Goal: Download file/media

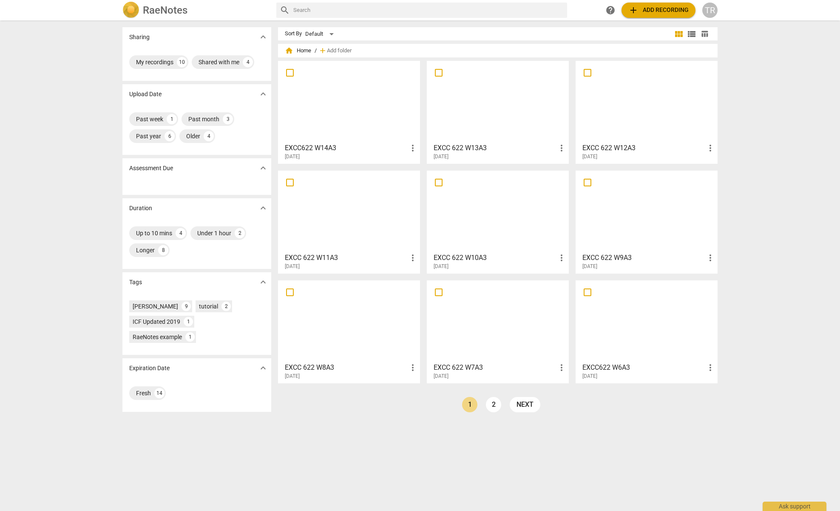
click at [495, 405] on link "2" at bounding box center [493, 404] width 15 height 15
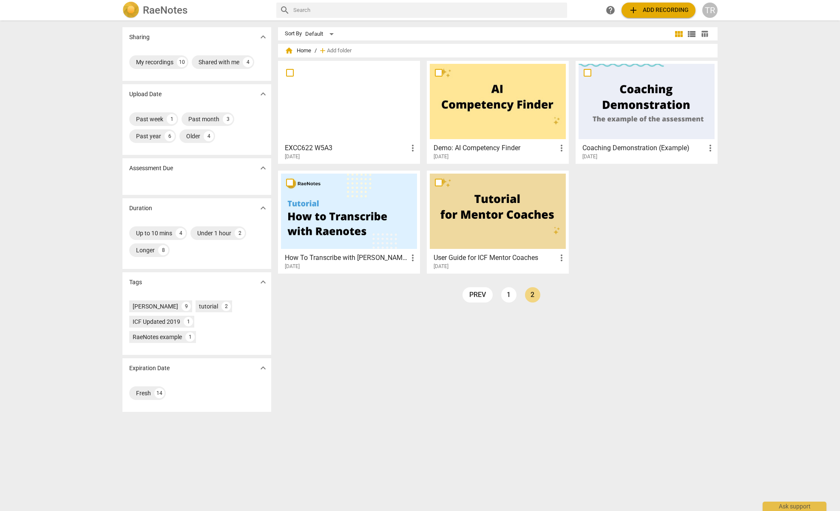
click at [383, 149] on h3 "EXCC622 W5A3" at bounding box center [346, 148] width 123 height 10
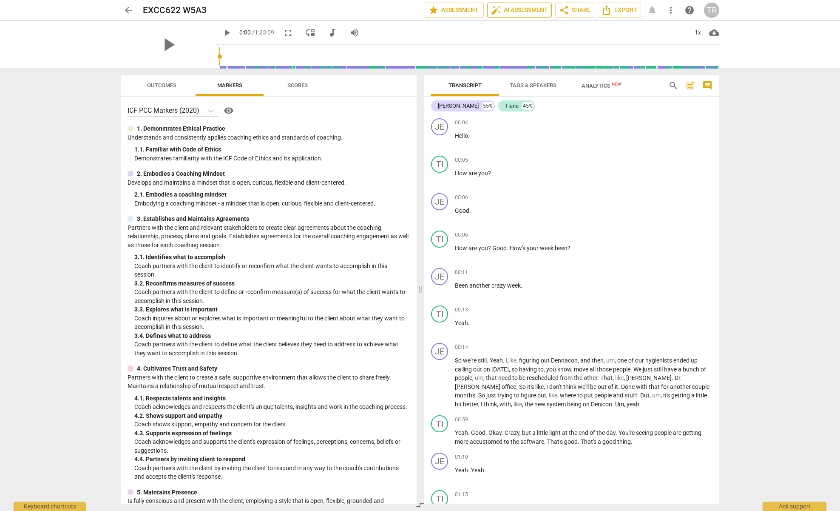
click at [515, 13] on span "auto_fix_high AI Assessment" at bounding box center [519, 10] width 57 height 10
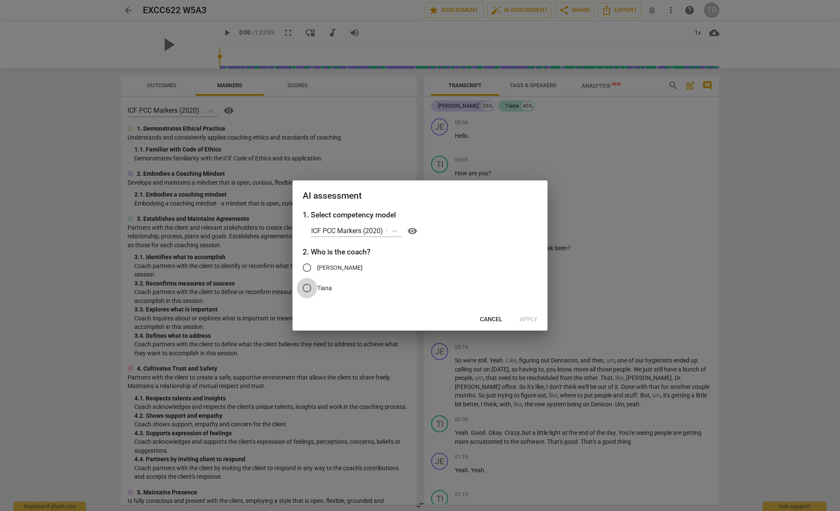
click at [307, 290] on input "Tiana" at bounding box center [307, 288] width 20 height 20
radio input "true"
click at [527, 317] on span "Apply" at bounding box center [529, 319] width 18 height 9
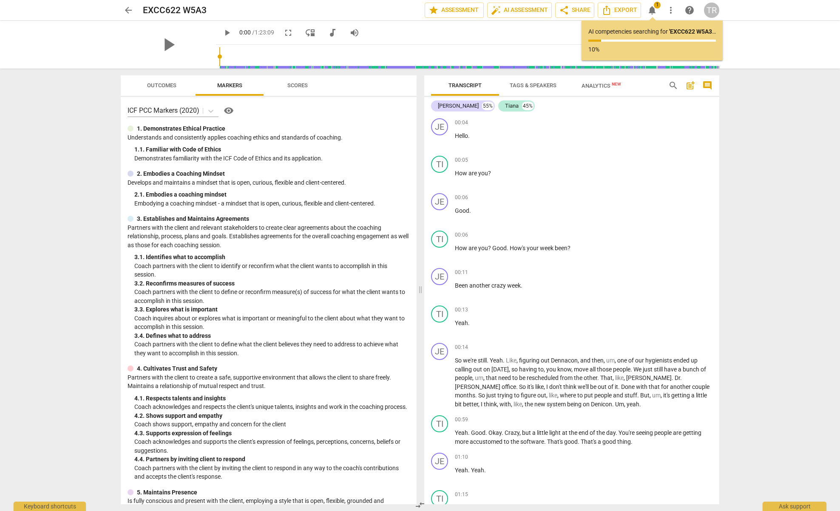
click at [128, 9] on span "arrow_back" at bounding box center [128, 10] width 10 height 10
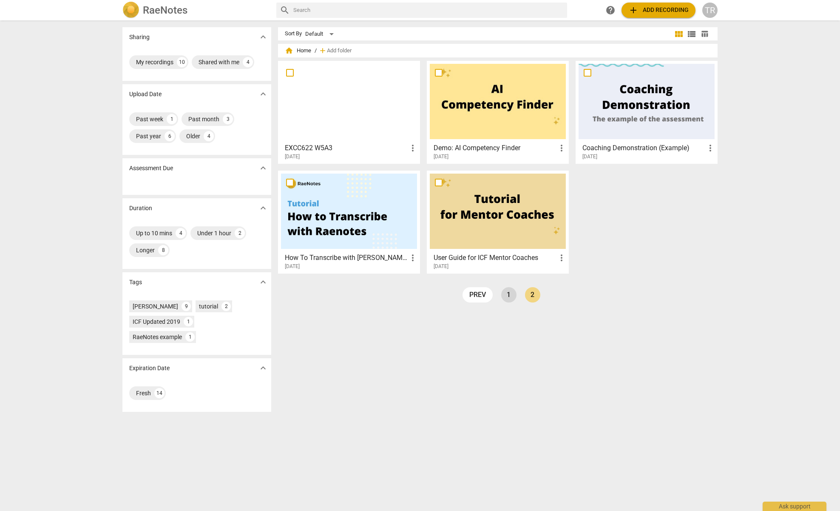
click at [508, 295] on link "1" at bounding box center [508, 294] width 15 height 15
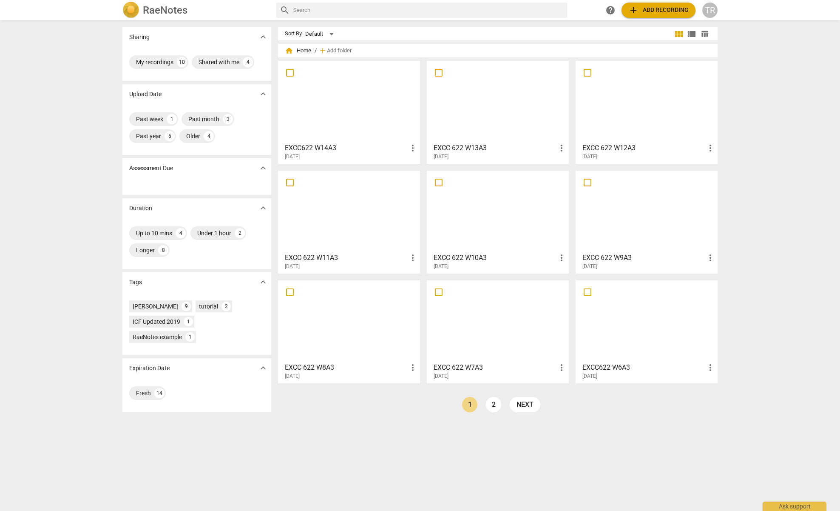
click at [499, 328] on div at bounding box center [498, 320] width 136 height 75
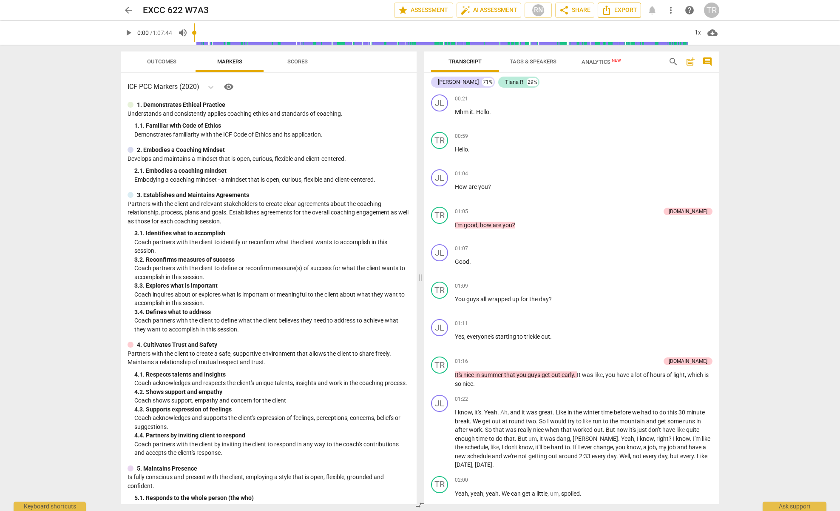
click at [620, 12] on span "Export" at bounding box center [620, 10] width 36 height 10
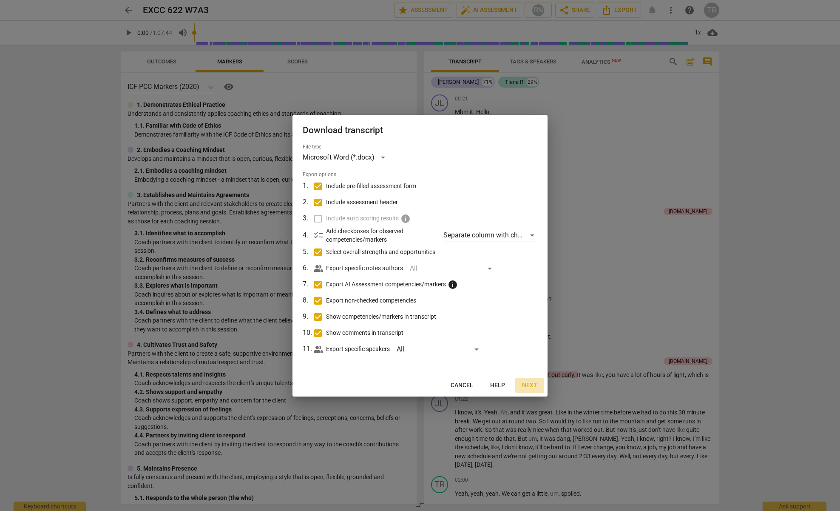
click at [529, 384] on span "Next" at bounding box center [529, 385] width 15 height 9
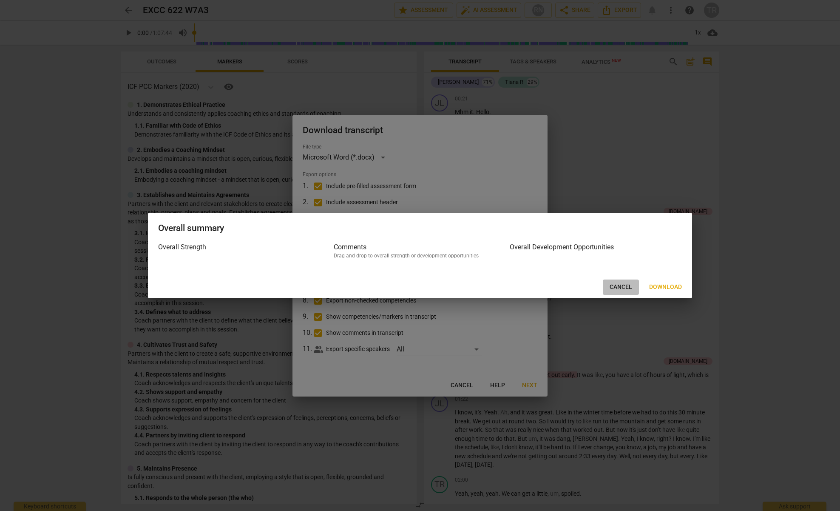
click at [617, 287] on span "Cancel" at bounding box center [621, 287] width 23 height 9
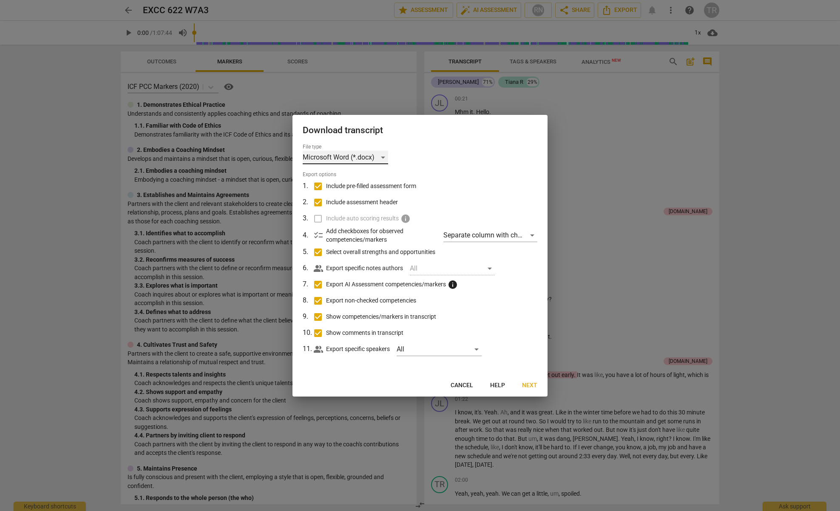
click at [382, 157] on div "Microsoft Word (*.docx)" at bounding box center [345, 158] width 85 height 14
click at [371, 157] on li "Microsoft Word (*.docx)" at bounding box center [362, 157] width 118 height 20
click at [523, 386] on span "Next" at bounding box center [529, 385] width 15 height 9
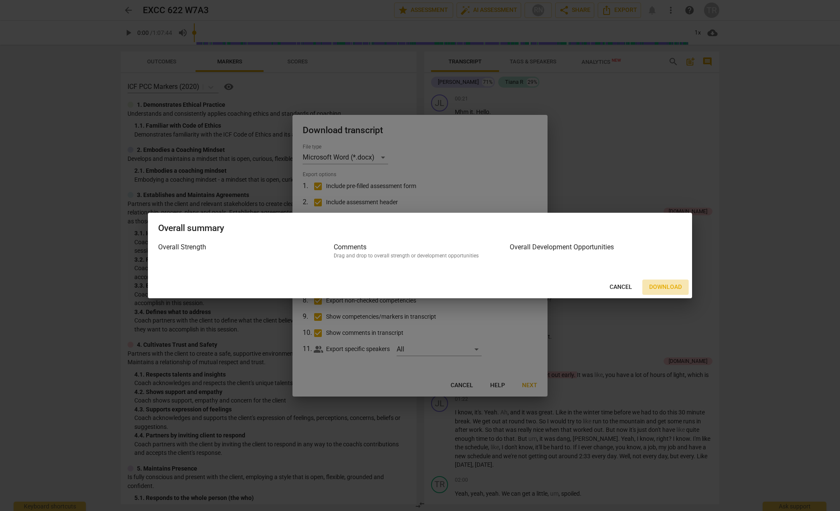
click at [654, 287] on span "Download" at bounding box center [665, 287] width 33 height 9
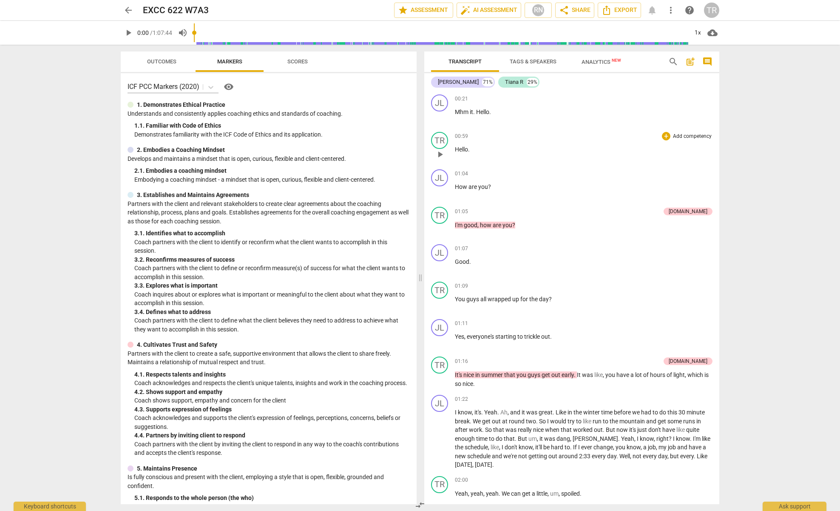
click at [127, 11] on span "arrow_back" at bounding box center [128, 10] width 10 height 10
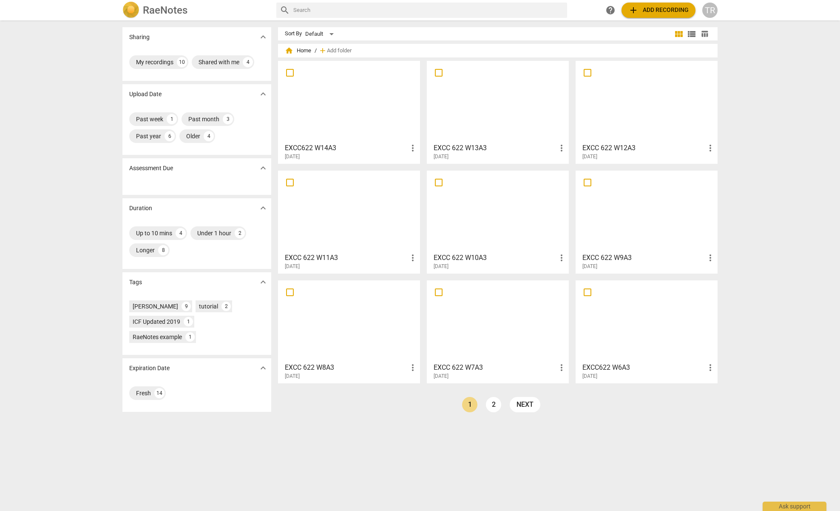
click at [646, 226] on div at bounding box center [647, 211] width 136 height 75
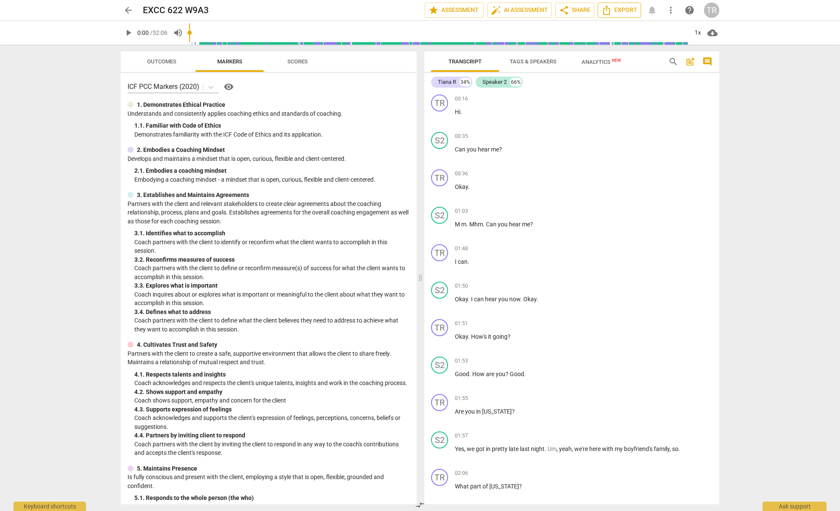
click at [615, 11] on span "Export" at bounding box center [620, 10] width 36 height 10
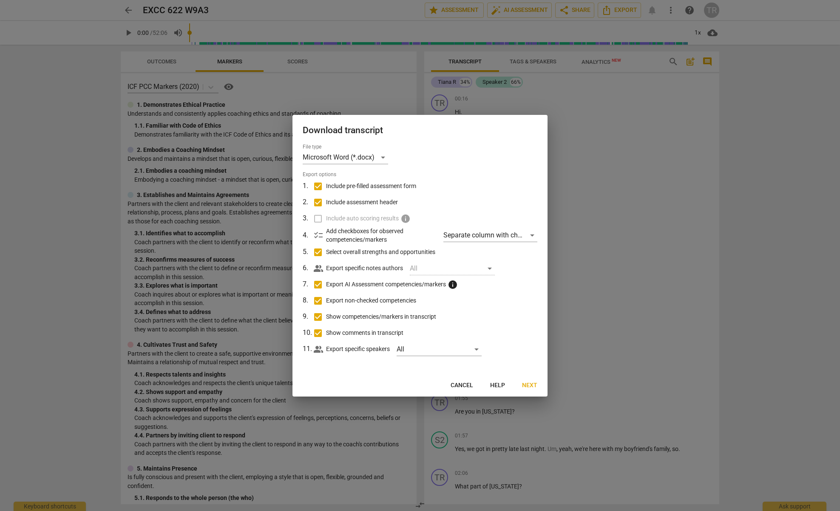
click at [529, 383] on span "Next" at bounding box center [529, 385] width 15 height 9
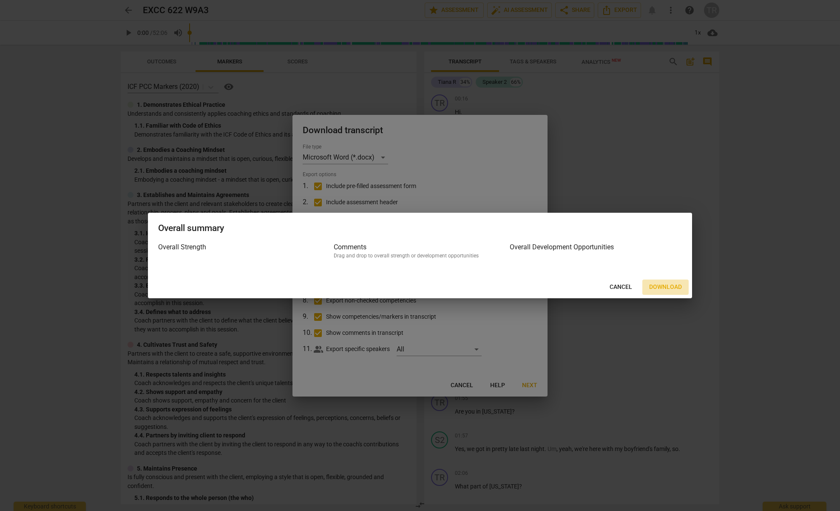
click at [660, 285] on span "Download" at bounding box center [665, 287] width 33 height 9
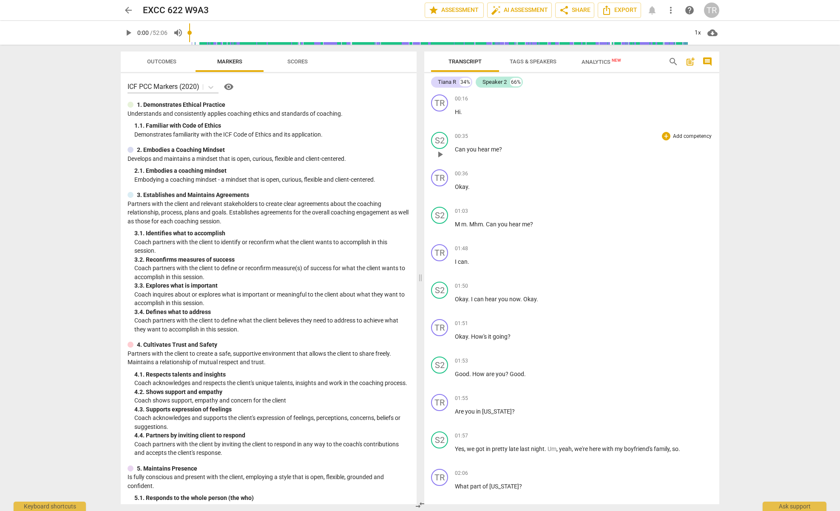
click at [131, 11] on span "arrow_back" at bounding box center [128, 10] width 10 height 10
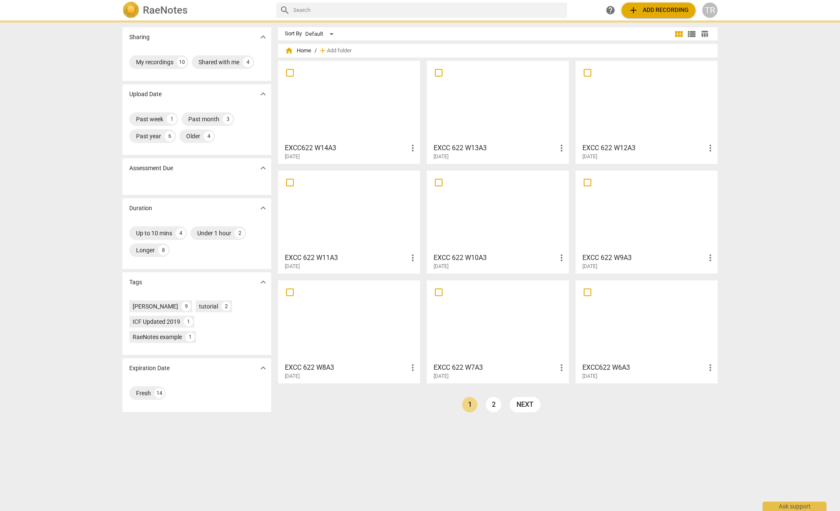
click at [632, 125] on div at bounding box center [647, 101] width 136 height 75
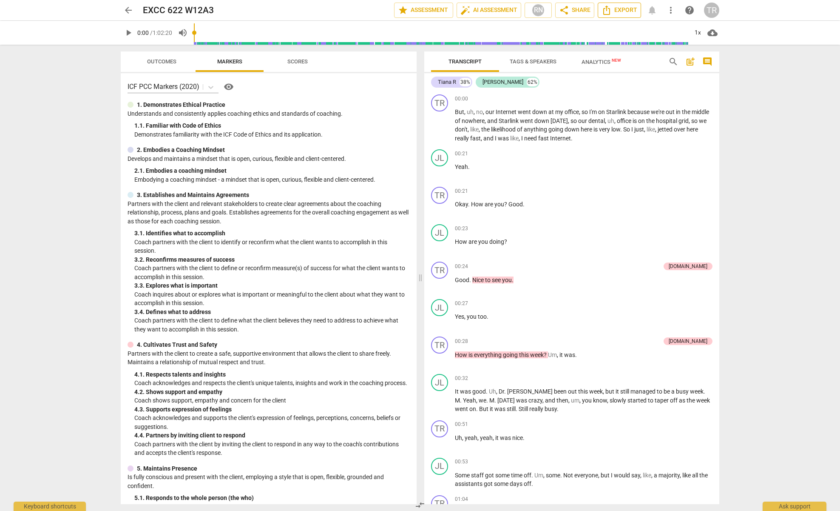
click at [626, 11] on span "Export" at bounding box center [620, 10] width 36 height 10
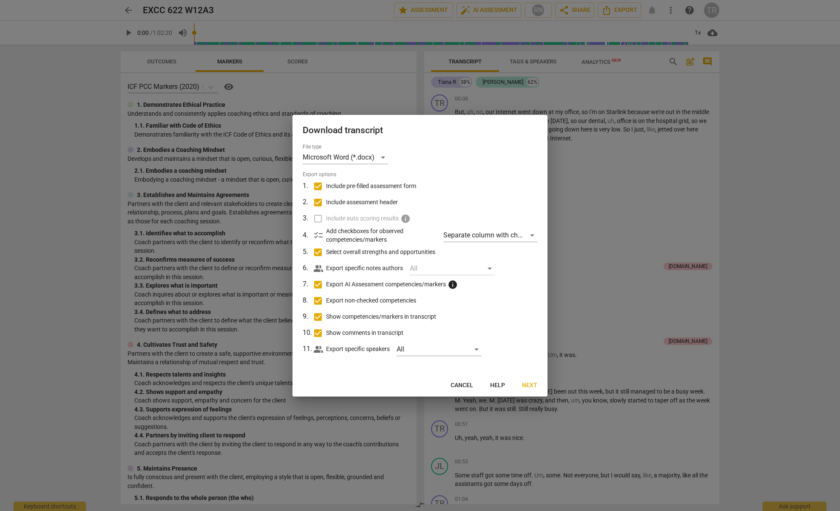
click at [530, 381] on button "Next" at bounding box center [529, 385] width 29 height 15
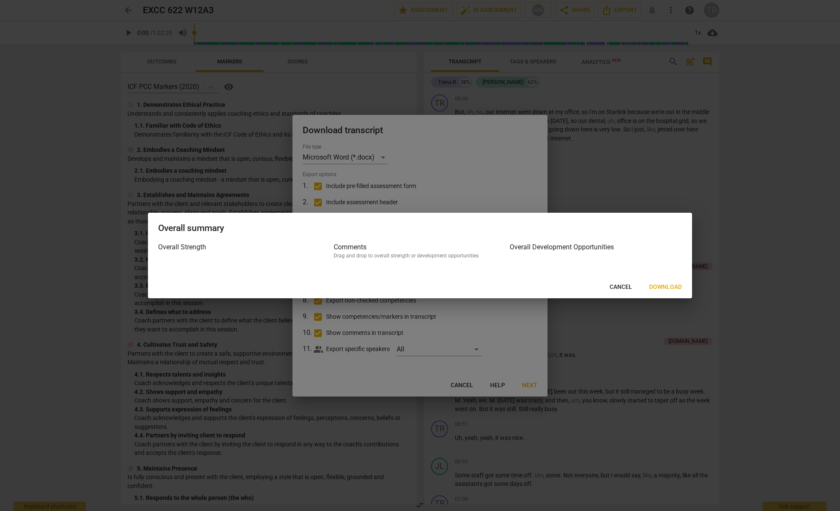
click at [651, 290] on span "Download" at bounding box center [665, 287] width 33 height 9
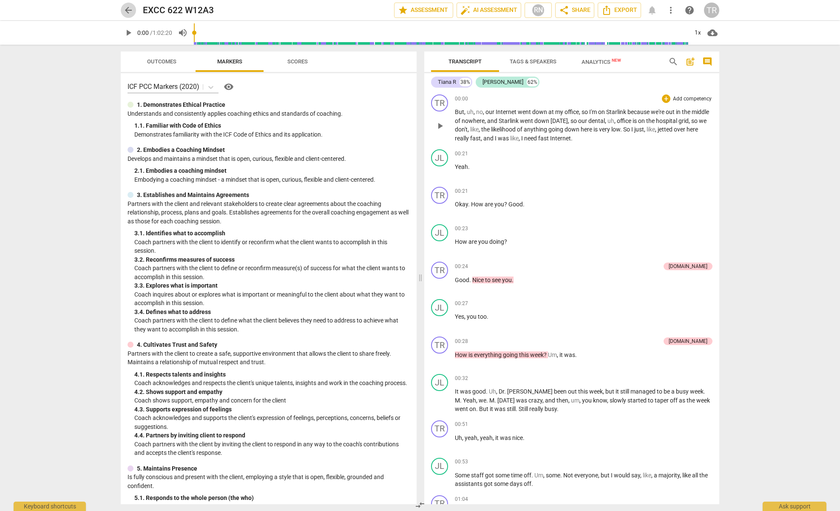
click at [128, 11] on span "arrow_back" at bounding box center [128, 10] width 10 height 10
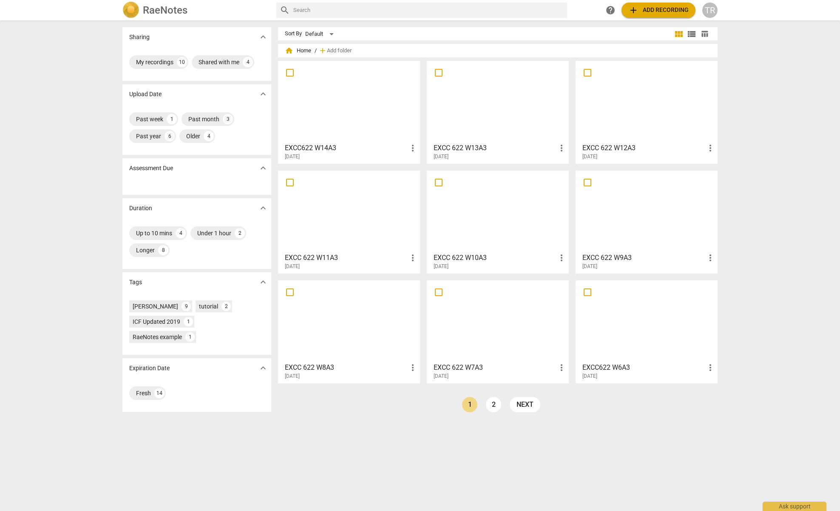
click at [496, 112] on div at bounding box center [498, 101] width 136 height 75
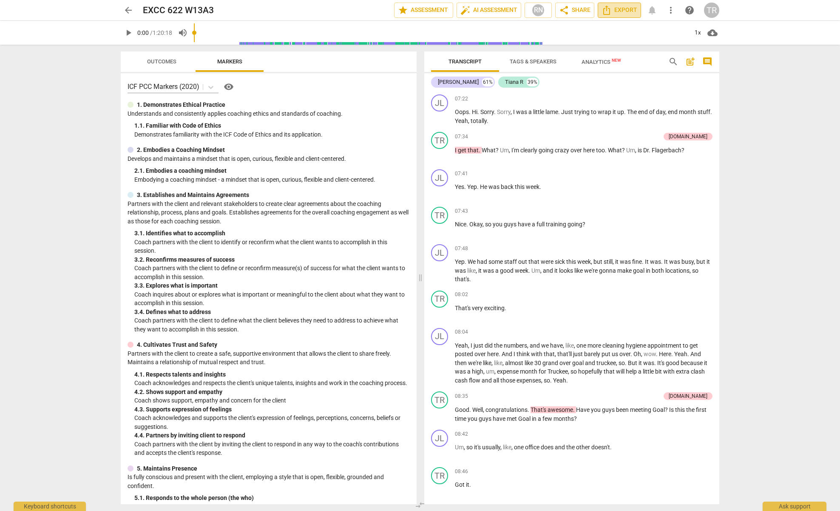
click at [622, 13] on span "Export" at bounding box center [620, 10] width 36 height 10
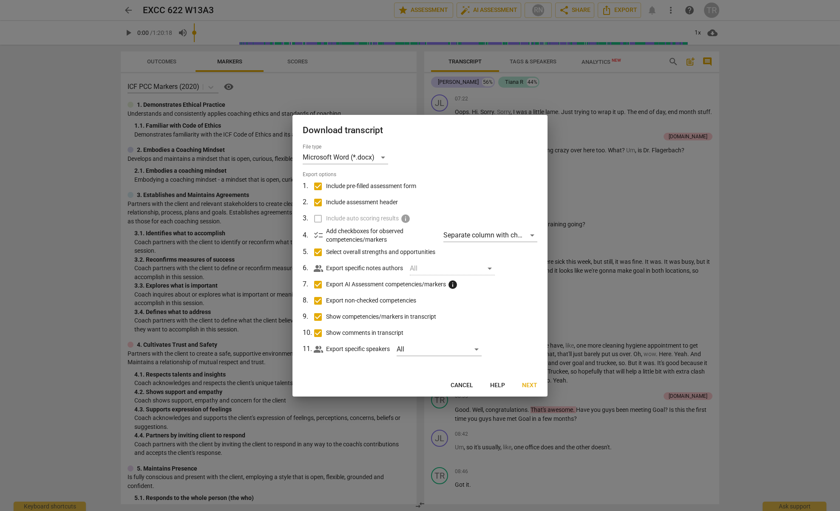
click at [532, 382] on span "Next" at bounding box center [529, 385] width 15 height 9
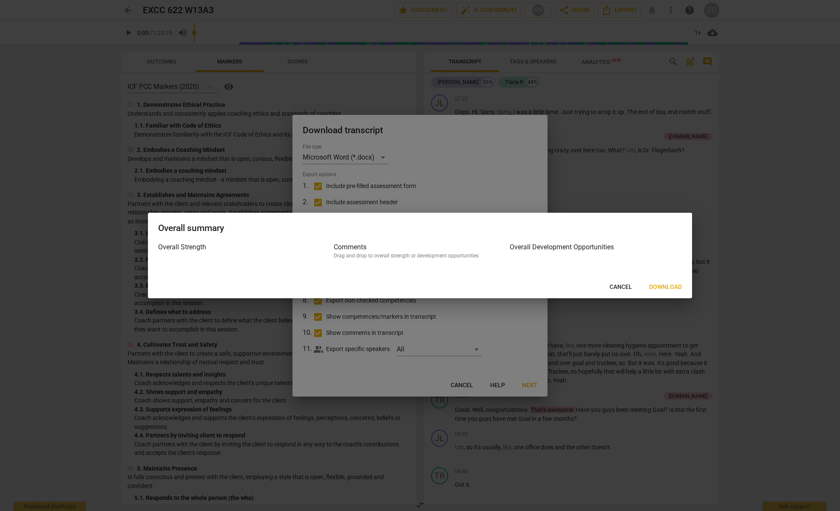
click at [655, 285] on span "Download" at bounding box center [665, 287] width 33 height 9
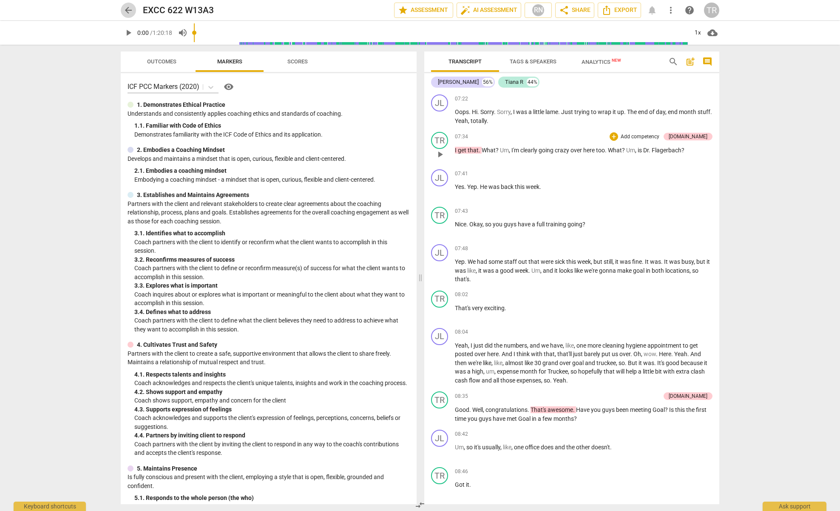
click at [129, 14] on span "arrow_back" at bounding box center [128, 10] width 10 height 10
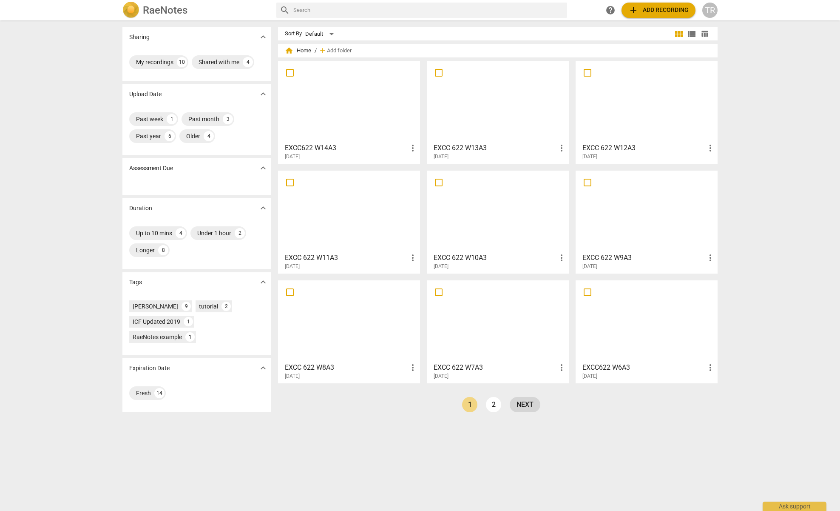
click at [532, 403] on link "next" at bounding box center [525, 404] width 31 height 15
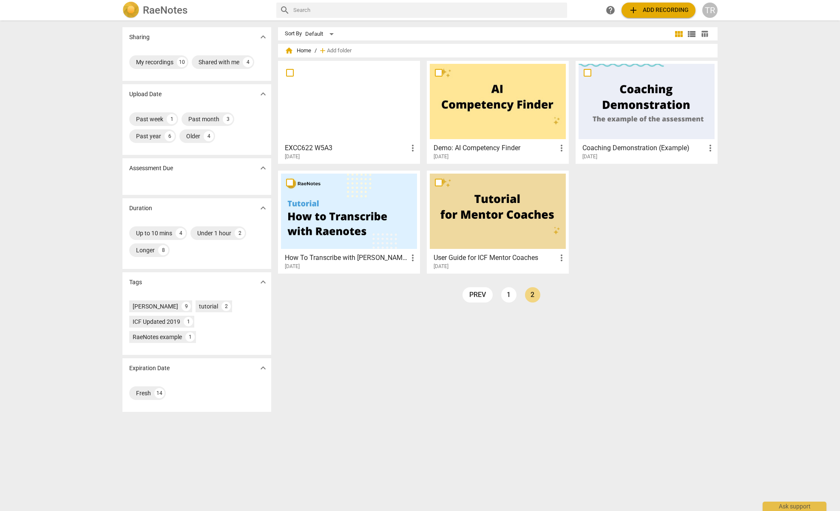
click at [364, 132] on div at bounding box center [349, 101] width 136 height 75
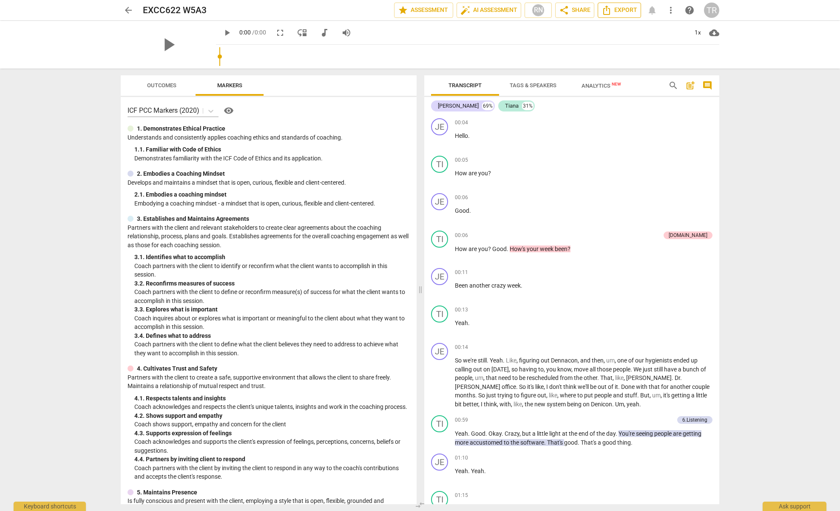
click at [628, 10] on span "Export" at bounding box center [620, 10] width 36 height 10
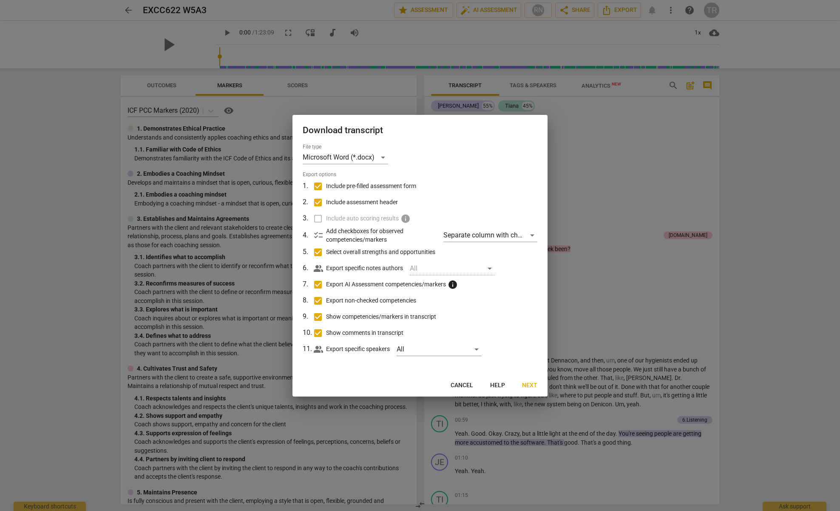
click at [535, 387] on span "Next" at bounding box center [529, 385] width 15 height 9
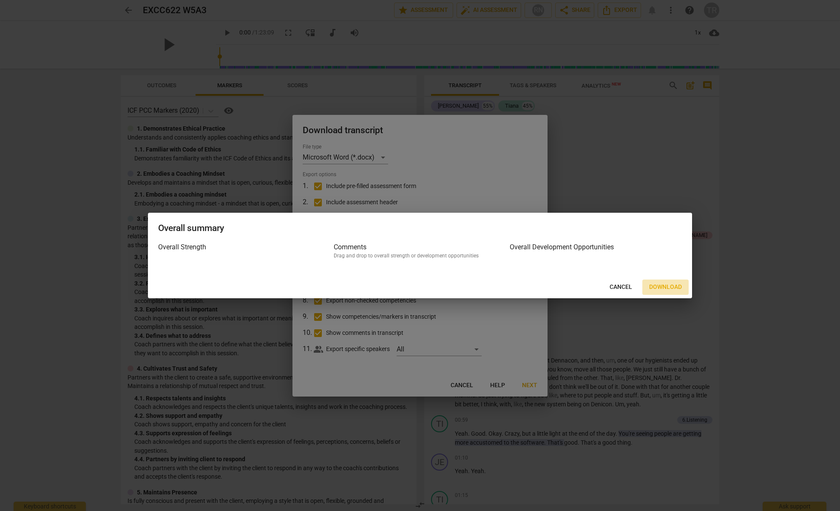
click at [666, 290] on span "Download" at bounding box center [665, 287] width 33 height 9
